Goal: Task Accomplishment & Management: Manage account settings

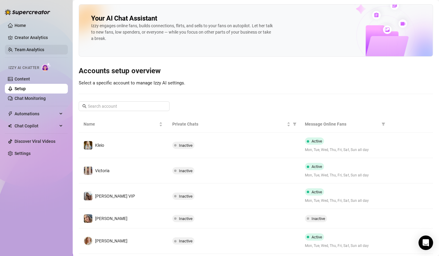
click at [34, 48] on link "Team Analytics" at bounding box center [30, 49] width 30 height 5
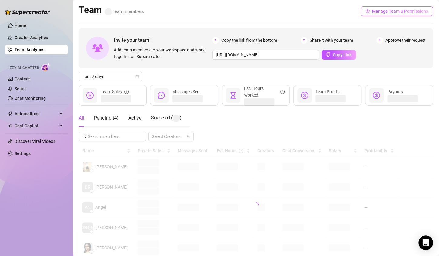
click at [385, 8] on button "Manage Team & Permissions" at bounding box center [396, 11] width 72 height 10
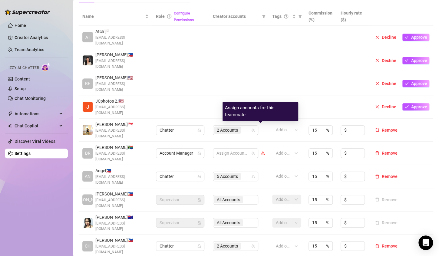
scroll to position [127, 0]
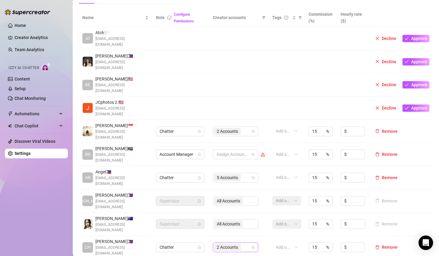
click at [231, 244] on span "2 Accounts" at bounding box center [227, 247] width 21 height 7
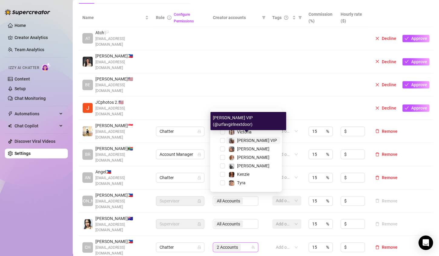
scroll to position [2, 0]
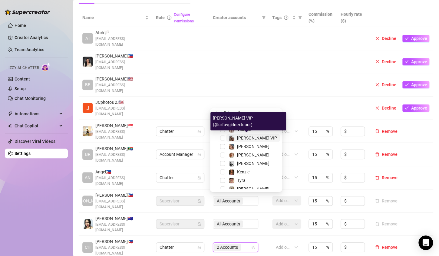
click at [247, 138] on span "[PERSON_NAME] VIP" at bounding box center [257, 138] width 40 height 5
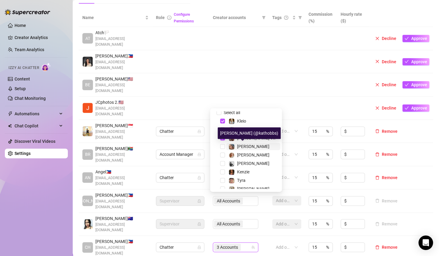
click at [245, 145] on span "[PERSON_NAME]" at bounding box center [253, 146] width 32 height 5
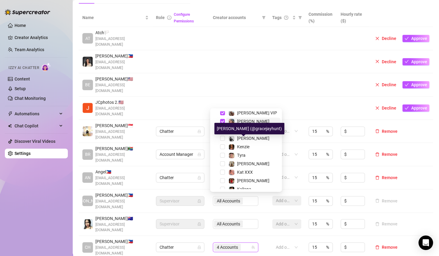
scroll to position [28, 0]
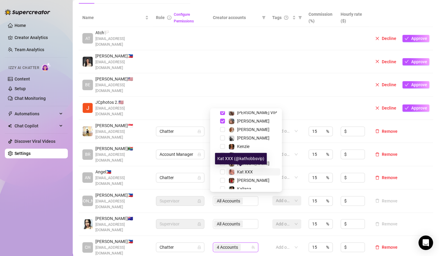
click at [248, 173] on span "Kat XXX" at bounding box center [245, 171] width 16 height 5
click at [288, 210] on div "Name Role Configure Permissions Creator accounts Tags Commission (%) Hourly rat…" at bounding box center [256, 139] width 354 height 263
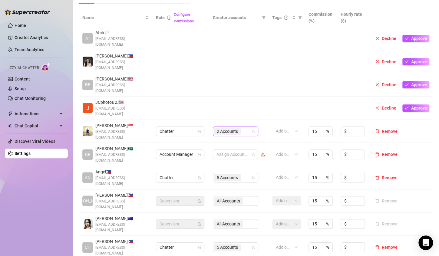
click at [253, 126] on div "2 Accounts" at bounding box center [235, 131] width 45 height 10
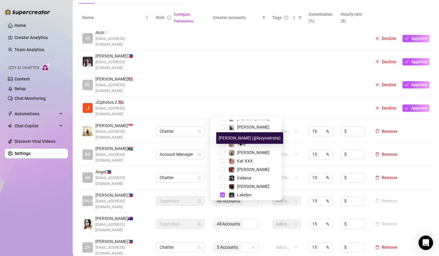
scroll to position [51, 0]
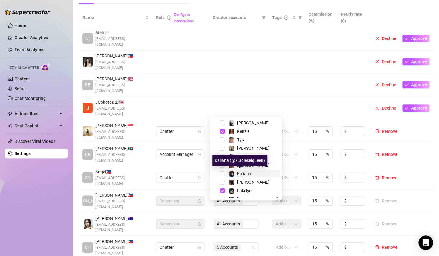
click at [241, 171] on span "Kaliana" at bounding box center [244, 173] width 14 height 5
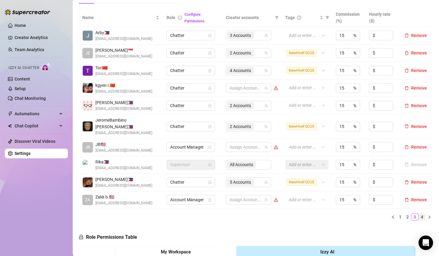
click at [418, 214] on link "4" at bounding box center [421, 217] width 7 height 7
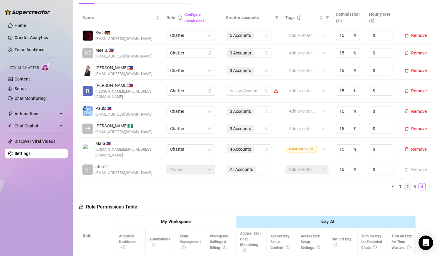
click at [404, 183] on link "2" at bounding box center [407, 186] width 7 height 7
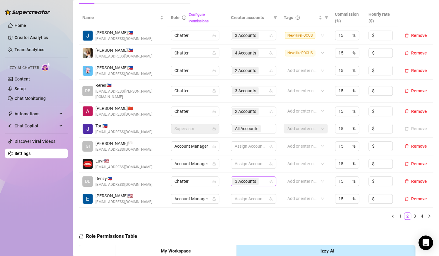
click at [261, 178] on div "3 Accounts" at bounding box center [250, 181] width 37 height 8
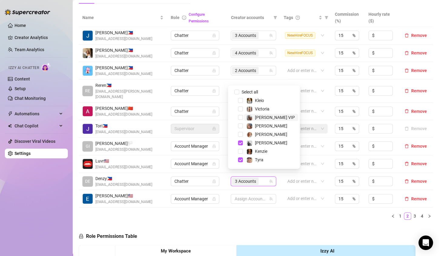
scroll to position [66, 0]
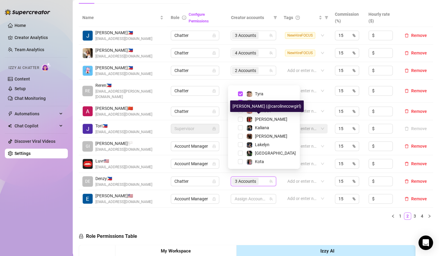
click at [261, 118] on span "[PERSON_NAME]" at bounding box center [271, 119] width 32 height 5
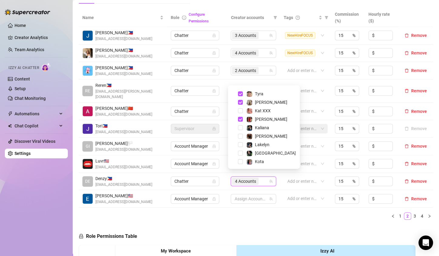
click at [276, 212] on ul "1 2 3 4" at bounding box center [256, 215] width 354 height 7
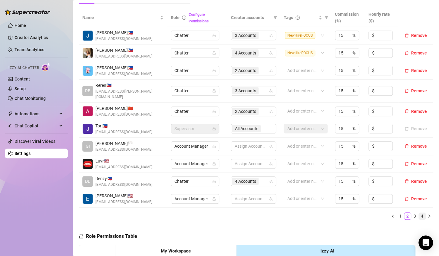
click at [418, 213] on link "4" at bounding box center [421, 216] width 7 height 7
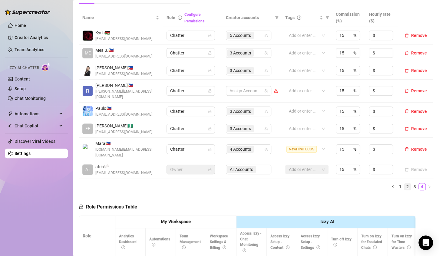
click at [404, 183] on link "2" at bounding box center [407, 186] width 7 height 7
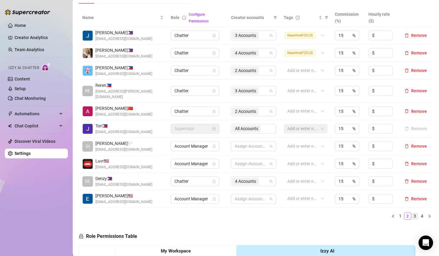
click at [411, 213] on link "3" at bounding box center [414, 216] width 7 height 7
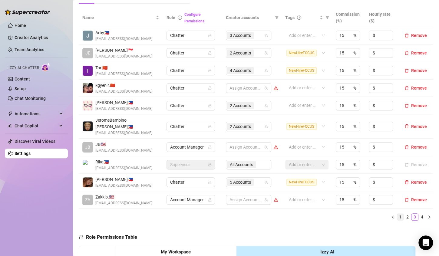
click at [397, 214] on link "1" at bounding box center [400, 217] width 7 height 7
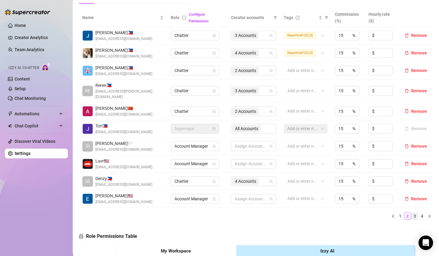
click at [411, 213] on link "3" at bounding box center [414, 216] width 7 height 7
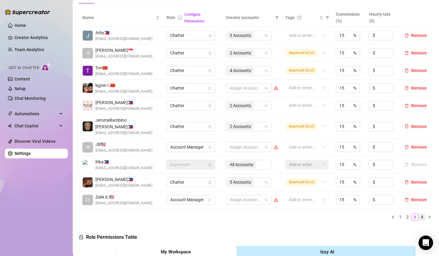
click at [418, 214] on link "4" at bounding box center [421, 217] width 7 height 7
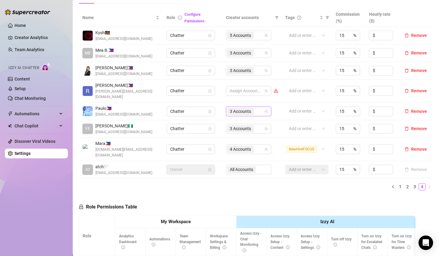
click at [256, 107] on div "3 Accounts" at bounding box center [245, 111] width 37 height 8
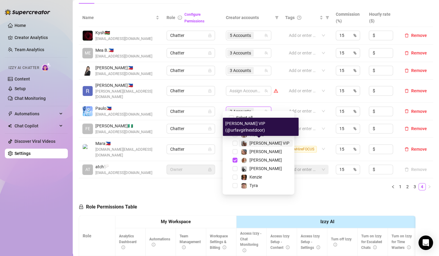
click at [259, 143] on span "[PERSON_NAME] VIP" at bounding box center [269, 143] width 40 height 5
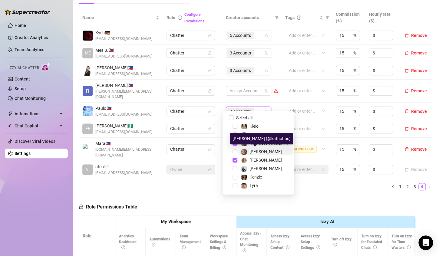
click at [255, 151] on span "[PERSON_NAME]" at bounding box center [265, 151] width 32 height 5
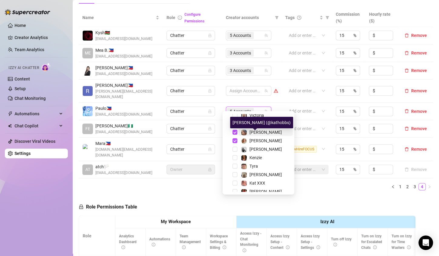
scroll to position [20, 0]
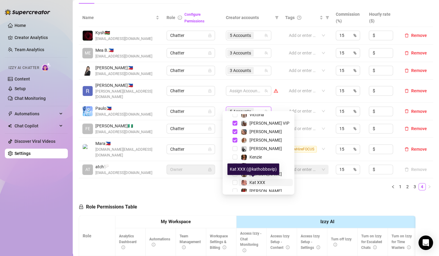
click at [254, 182] on span "Kat XXX" at bounding box center [257, 182] width 16 height 5
click at [287, 183] on ul "1 2 3 4" at bounding box center [256, 186] width 354 height 7
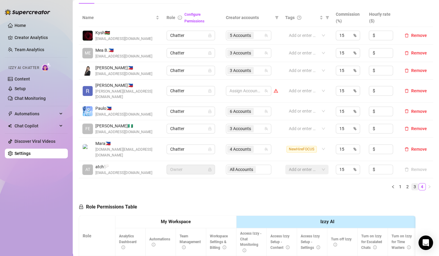
click at [411, 183] on link "3" at bounding box center [414, 186] width 7 height 7
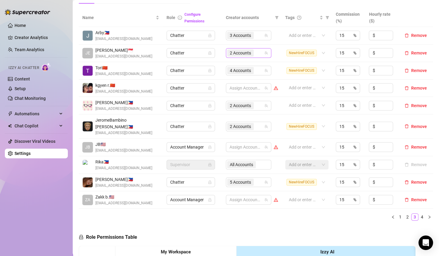
click at [259, 54] on div "2 Accounts" at bounding box center [245, 53] width 37 height 8
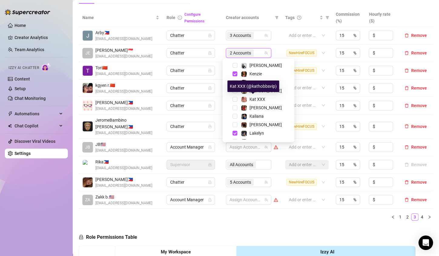
scroll to position [67, 0]
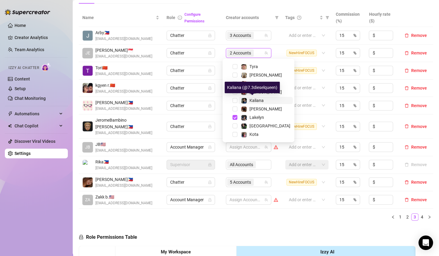
click at [249, 100] on div "Kaliana" at bounding box center [252, 100] width 23 height 7
click at [218, 213] on ul "1 2 3 4" at bounding box center [256, 216] width 354 height 7
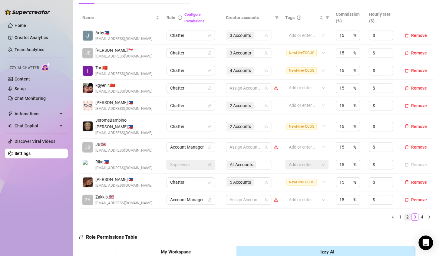
click at [404, 214] on link "2" at bounding box center [407, 217] width 7 height 7
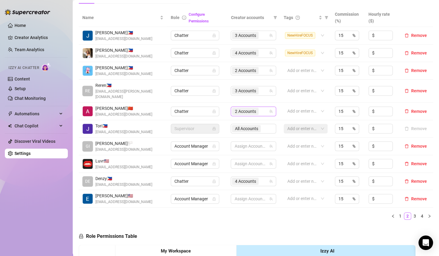
click at [265, 107] on div "2 Accounts" at bounding box center [250, 111] width 37 height 8
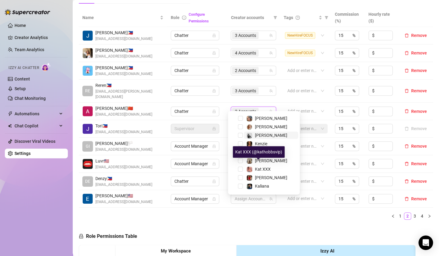
scroll to position [40, 0]
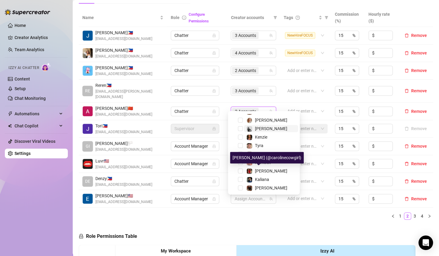
click at [256, 170] on span "[PERSON_NAME]" at bounding box center [271, 171] width 32 height 5
